Goal: Transaction & Acquisition: Download file/media

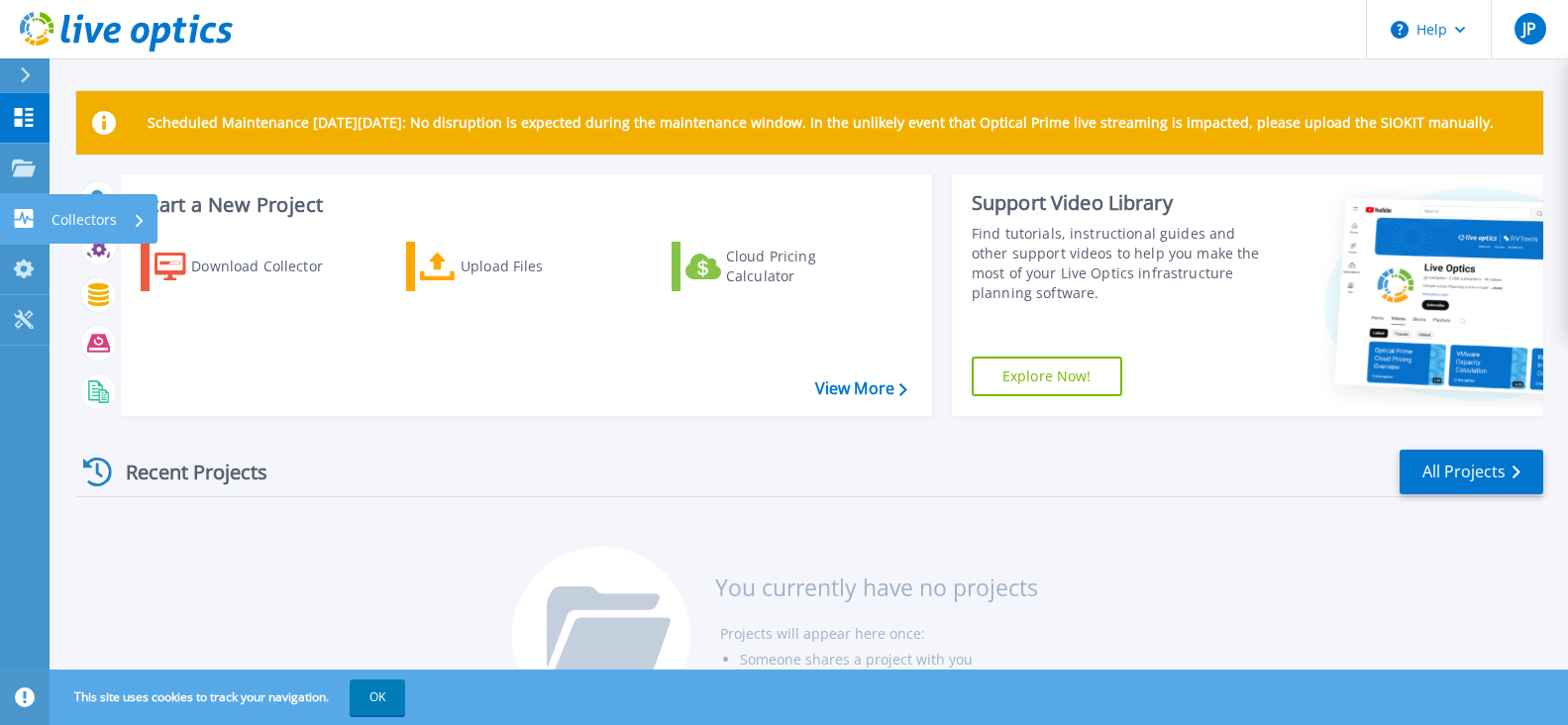
click at [80, 221] on p "Collectors" at bounding box center [84, 219] width 66 height 52
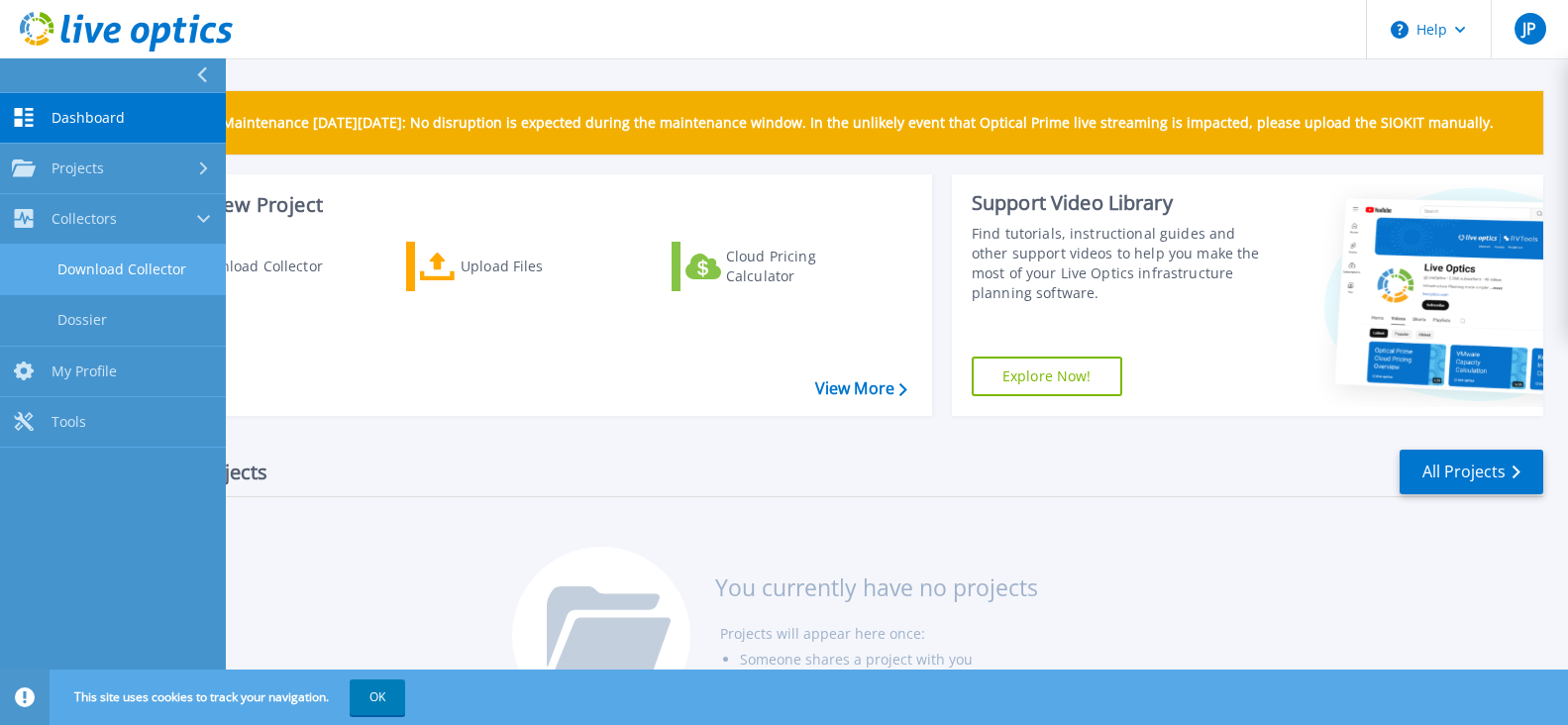
click at [145, 273] on link "Download Collector" at bounding box center [112, 269] width 225 height 51
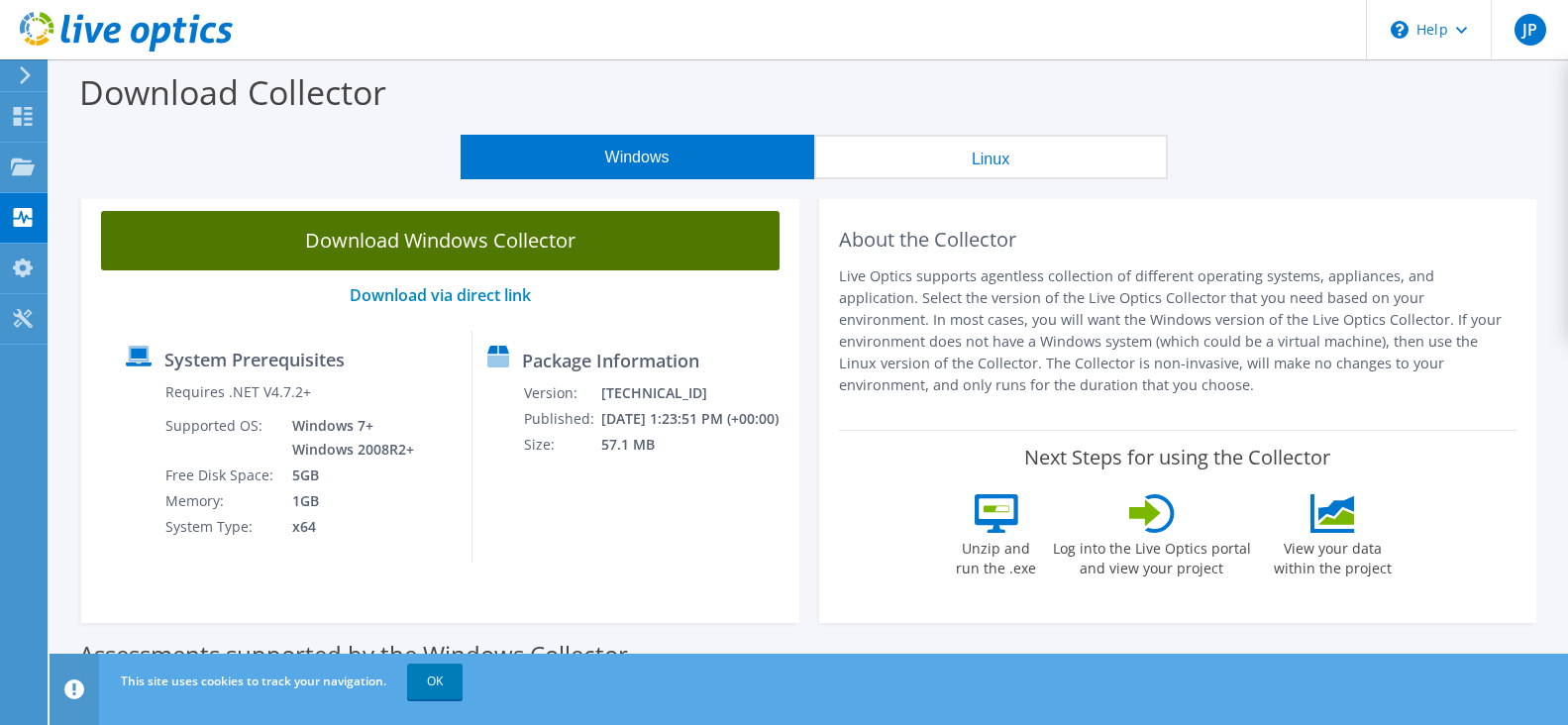
click at [501, 244] on link "Download Windows Collector" at bounding box center [440, 240] width 678 height 60
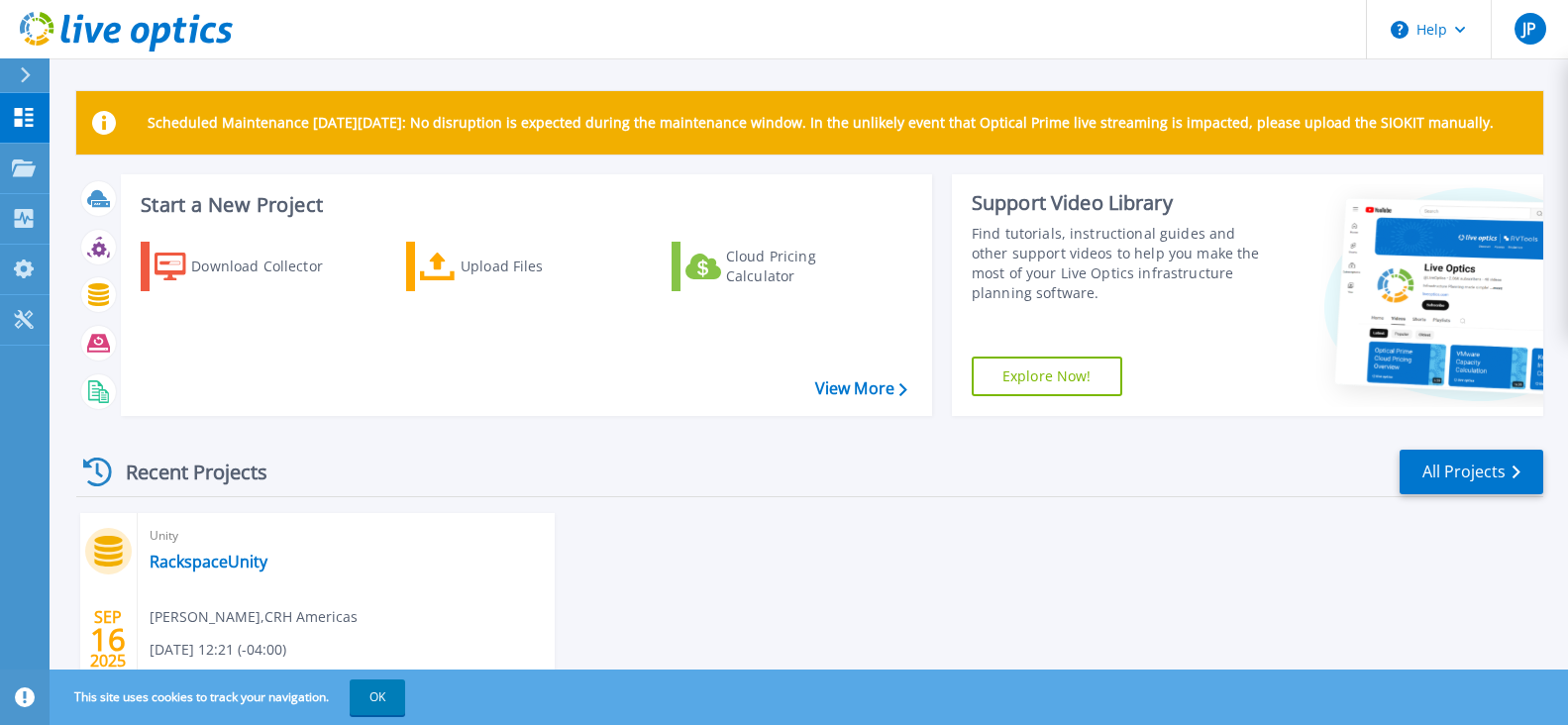
scroll to position [160, 0]
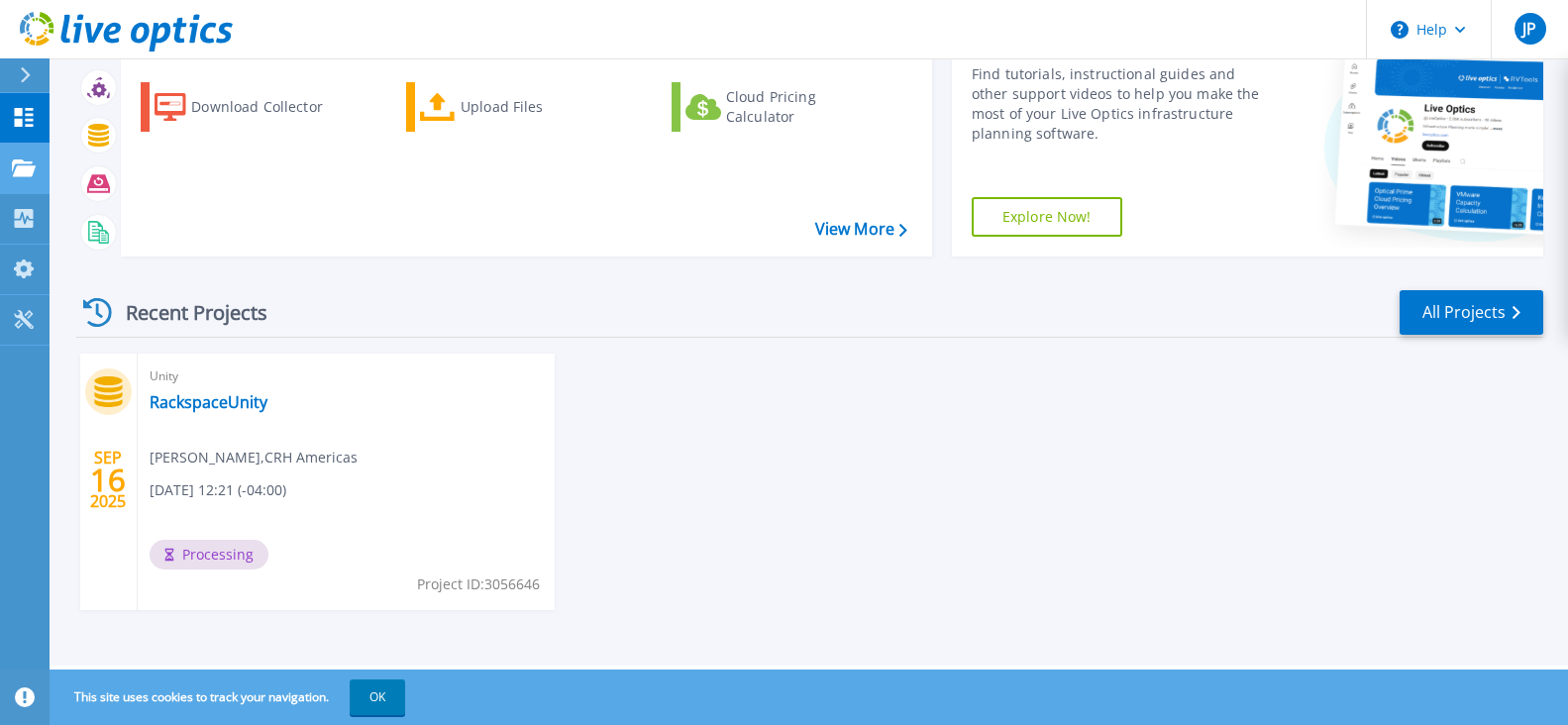
click at [2, 169] on link "Projects Projects" at bounding box center [25, 169] width 50 height 51
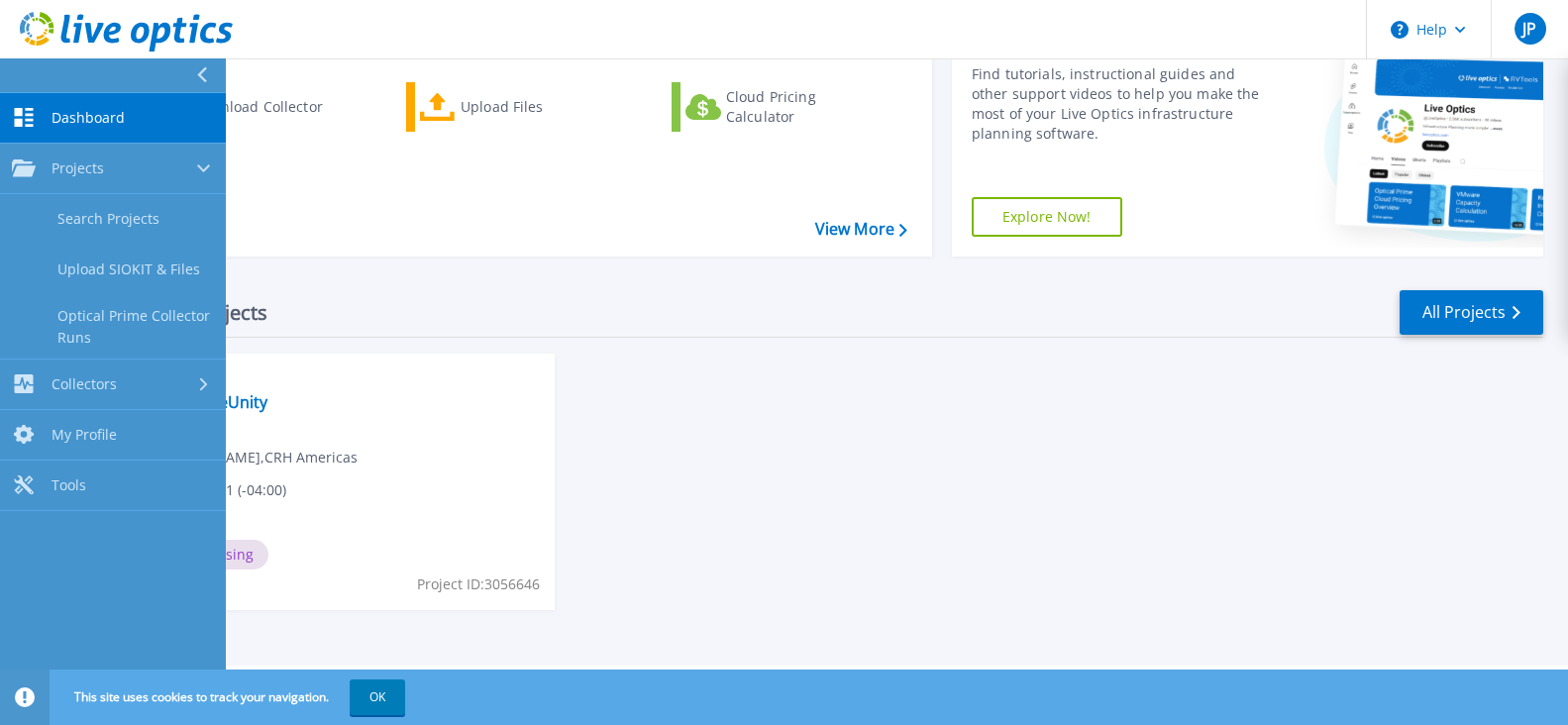
click at [20, 121] on icon at bounding box center [24, 117] width 19 height 19
